Goal: Navigation & Orientation: Find specific page/section

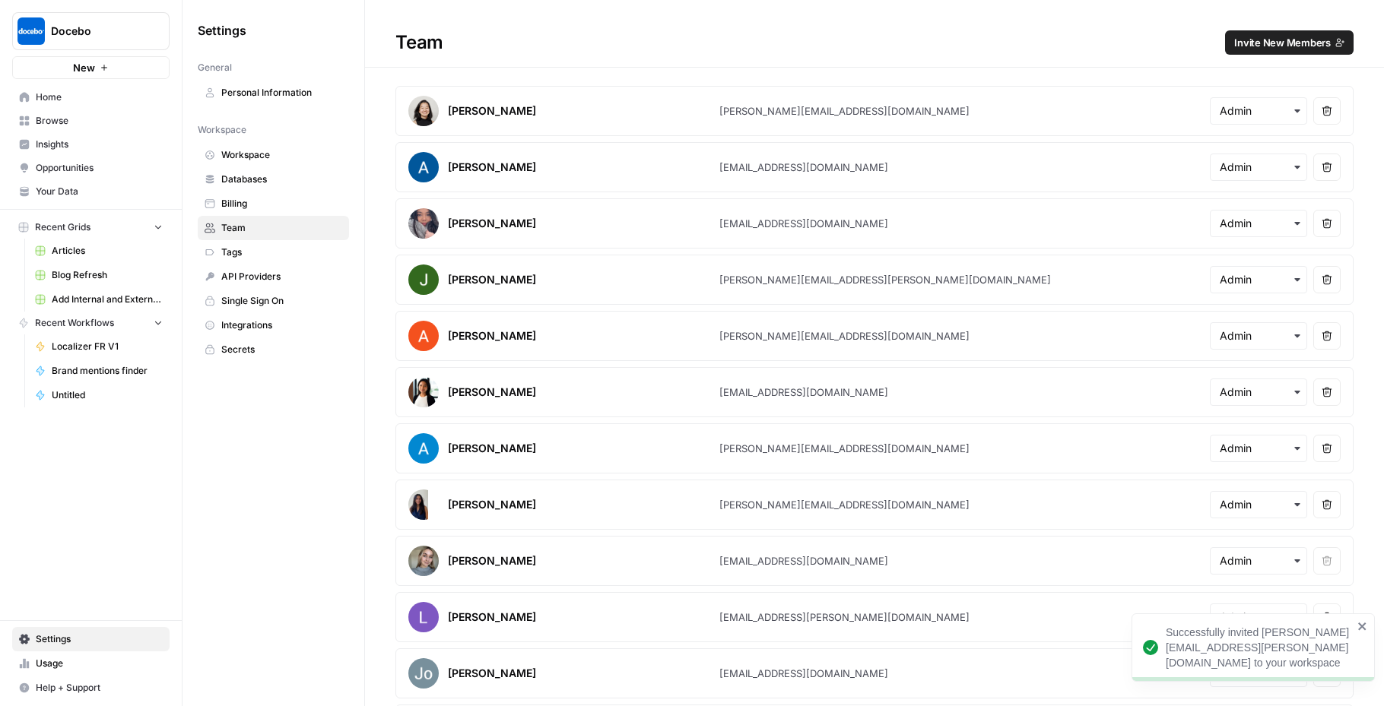
click at [36, 108] on link "Home" at bounding box center [90, 97] width 157 height 24
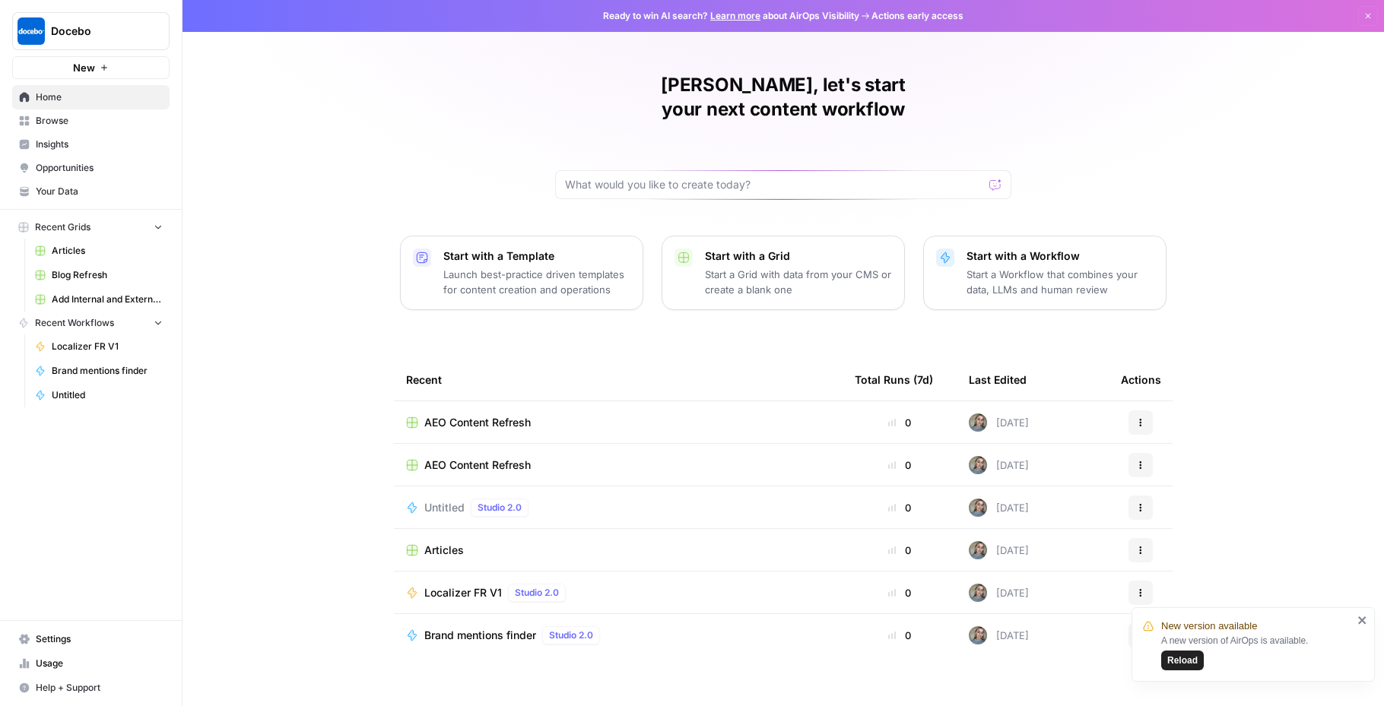
click at [64, 115] on span "Browse" at bounding box center [99, 121] width 127 height 14
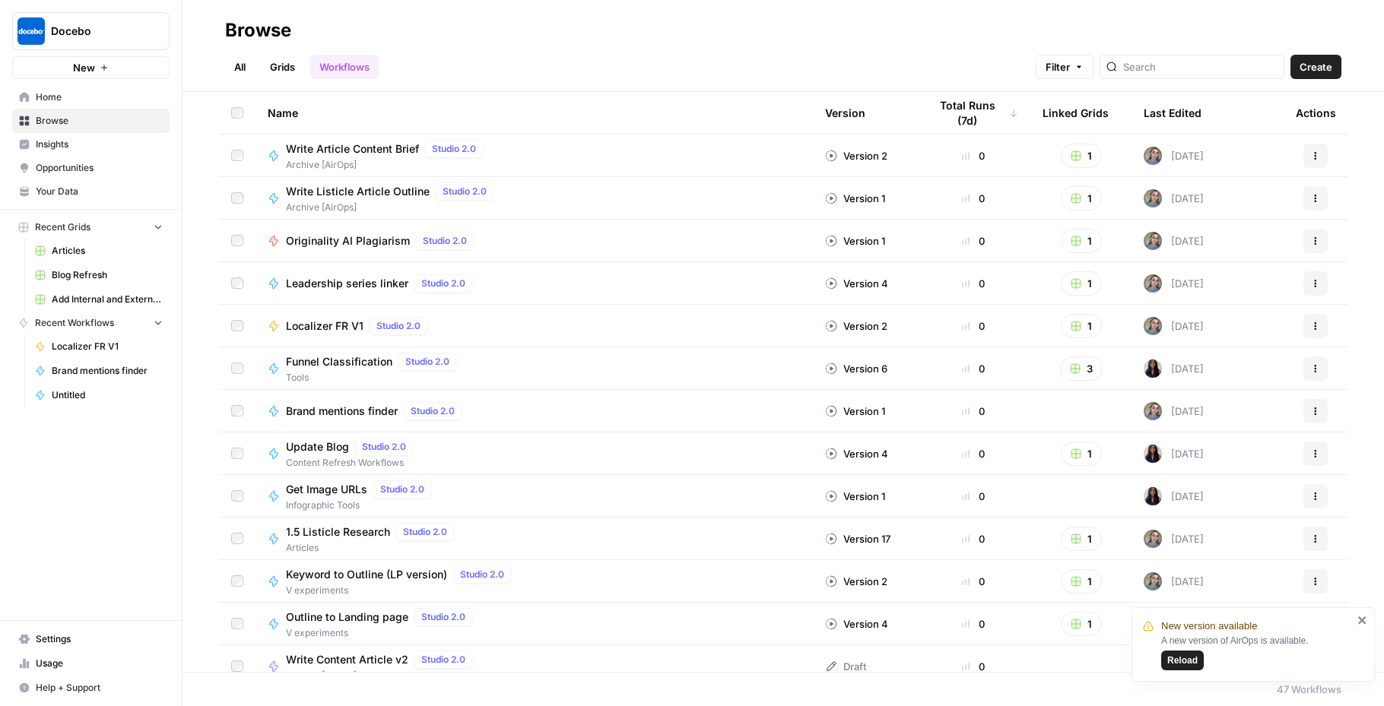
click at [52, 84] on nav "Home Browse Insights Opportunities Your Data" at bounding box center [91, 144] width 182 height 130
click at [52, 94] on span "Home" at bounding box center [99, 97] width 127 height 14
